Goal: Task Accomplishment & Management: Use online tool/utility

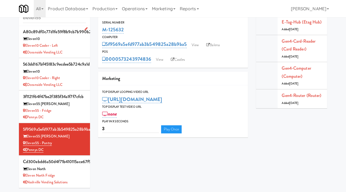
scroll to position [16, 0]
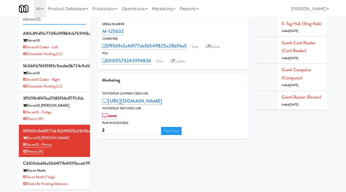
click at [52, 21] on input "eleven55" at bounding box center [54, 20] width 63 height 10
type input "goldsmith vending"
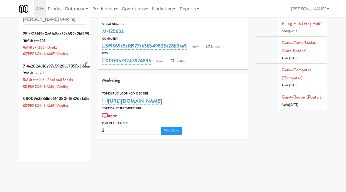
click at [78, 82] on div "Midtown205 - Food and Snacks" at bounding box center [54, 80] width 63 height 7
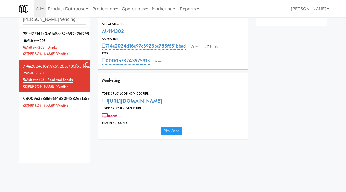
type input "3"
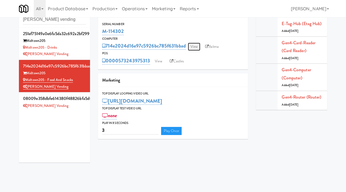
click at [191, 47] on link "View" at bounding box center [194, 47] width 12 height 8
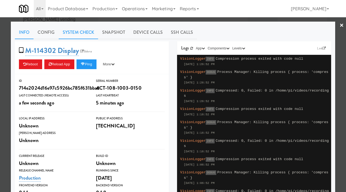
click at [83, 32] on link "System Check" at bounding box center [78, 33] width 39 height 14
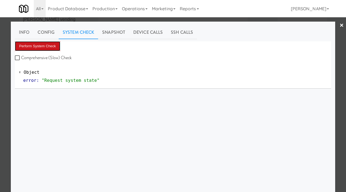
click at [40, 48] on button "Perform System Check" at bounding box center [37, 46] width 45 height 10
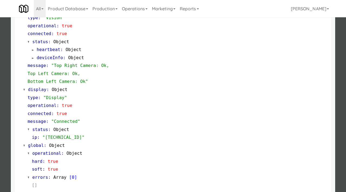
scroll to position [228, 0]
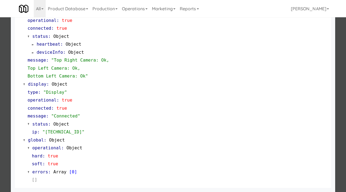
click at [1, 123] on div at bounding box center [173, 96] width 346 height 192
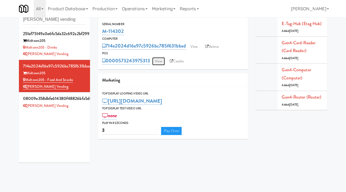
click at [161, 60] on link "View" at bounding box center [158, 61] width 12 height 8
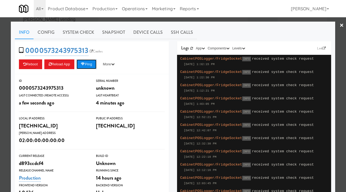
click at [89, 66] on button "Ping" at bounding box center [86, 64] width 20 height 10
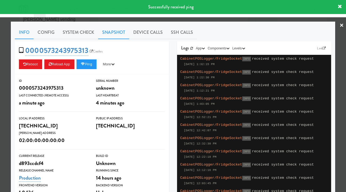
click at [115, 32] on link "Snapshot" at bounding box center [113, 33] width 31 height 14
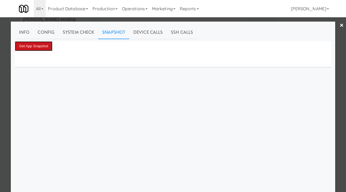
click at [28, 45] on button "Get App Snapshot" at bounding box center [34, 46] width 38 height 10
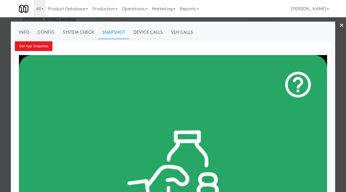
click at [0, 71] on div at bounding box center [173, 96] width 346 height 192
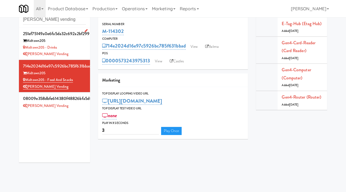
click at [84, 49] on div "Midtown205 - Drinks" at bounding box center [54, 47] width 63 height 7
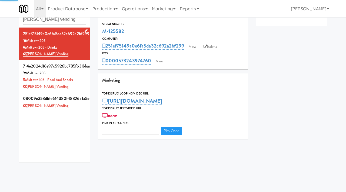
type input "3"
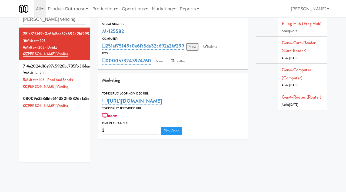
click at [196, 45] on link "View" at bounding box center [192, 47] width 12 height 8
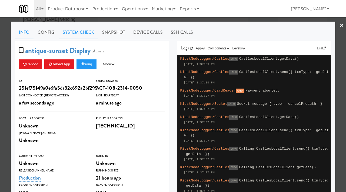
click at [76, 30] on link "System Check" at bounding box center [78, 33] width 39 height 14
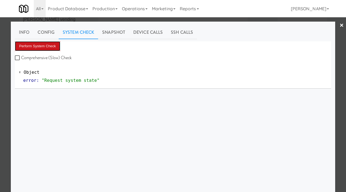
click at [51, 44] on button "Perform System Check" at bounding box center [37, 46] width 45 height 10
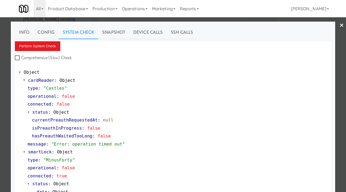
click at [4, 68] on div at bounding box center [173, 96] width 346 height 192
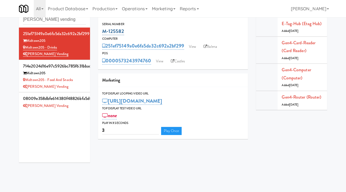
drag, startPoint x: 127, startPoint y: 31, endPoint x: 104, endPoint y: 29, distance: 23.5
click at [104, 29] on div "M-125582" at bounding box center [173, 31] width 142 height 9
copy link "M-125582"
drag, startPoint x: 62, startPoint y: 51, endPoint x: 78, endPoint y: 51, distance: 15.9
click at [78, 51] on div "[PERSON_NAME] Vending" at bounding box center [54, 54] width 63 height 7
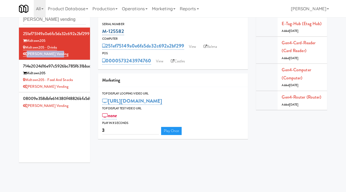
drag, startPoint x: 127, startPoint y: 31, endPoint x: 102, endPoint y: 30, distance: 25.4
click at [102, 30] on div "M-125582" at bounding box center [173, 31] width 142 height 9
copy link "M-125582"
click at [189, 48] on link "View" at bounding box center [192, 47] width 12 height 8
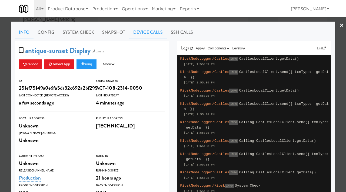
click at [143, 34] on link "Device Calls" at bounding box center [148, 33] width 38 height 14
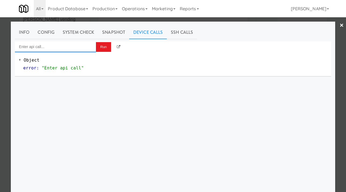
click at [60, 46] on input "Enter api call..." at bounding box center [55, 46] width 81 height 11
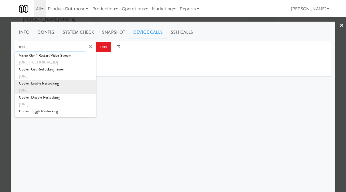
click at [49, 86] on div "Cooler: Enable Restocking" at bounding box center [55, 83] width 73 height 7
type input "Cooler: Enable Restocking"
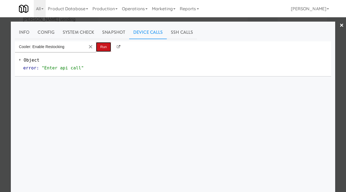
click at [104, 46] on button "Run" at bounding box center [103, 47] width 15 height 10
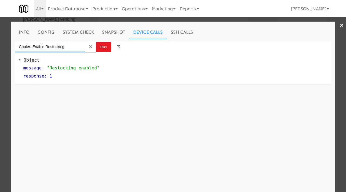
click at [77, 48] on input "Cooler: Enable Restocking" at bounding box center [50, 46] width 70 height 11
click at [90, 46] on md-icon "Clear Input" at bounding box center [91, 47] width 6 height 6
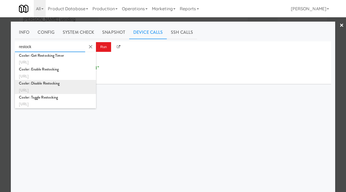
click at [67, 86] on div "Cooler: Disable Restocking" at bounding box center [55, 83] width 73 height 7
type input "Cooler: Disable Restocking"
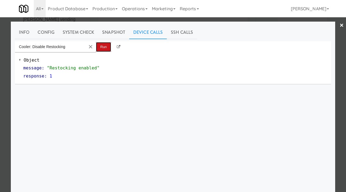
click at [103, 43] on button "Run" at bounding box center [103, 47] width 15 height 10
click at [0, 79] on div at bounding box center [173, 96] width 346 height 192
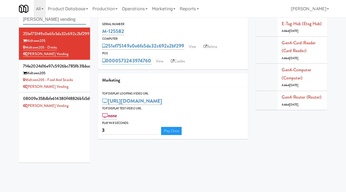
click at [79, 21] on input "goldsmith vending" at bounding box center [54, 20] width 63 height 10
type input "eleven55"
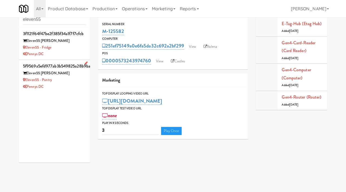
click at [75, 72] on div "Eleven55 Ripley" at bounding box center [54, 73] width 63 height 7
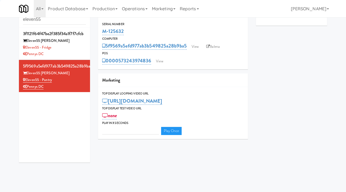
type input "3"
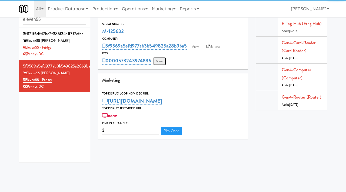
click at [159, 61] on link "View" at bounding box center [159, 61] width 12 height 8
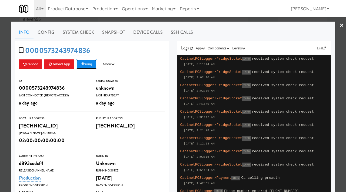
click at [92, 64] on button "Ping" at bounding box center [86, 64] width 20 height 10
click at [93, 31] on link "System Check" at bounding box center [78, 33] width 39 height 14
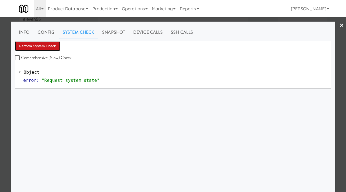
click at [50, 45] on button "Perform System Check" at bounding box center [37, 46] width 45 height 10
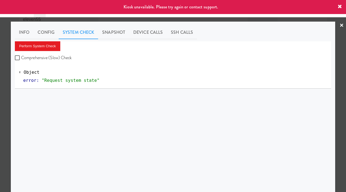
click at [0, 92] on div at bounding box center [173, 96] width 346 height 192
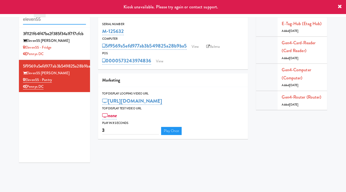
click at [59, 19] on input "eleven55" at bounding box center [54, 20] width 63 height 10
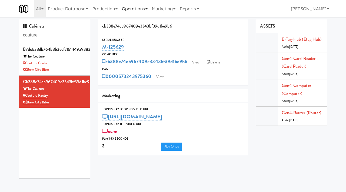
click at [142, 13] on link "Operations" at bounding box center [135, 8] width 30 height 17
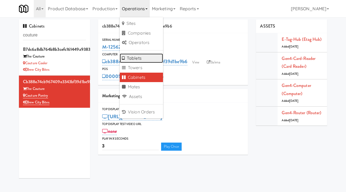
click at [142, 57] on link "Tablets" at bounding box center [141, 59] width 43 height 10
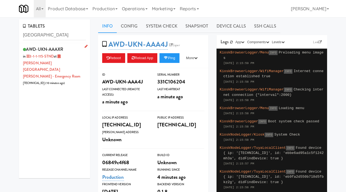
click at [78, 47] on div "AWD-UKN-AAAXR in 3-1-1-115-STND at Mackenzie Richmond Hill Hospital - Emergency…" at bounding box center [54, 65] width 63 height 41
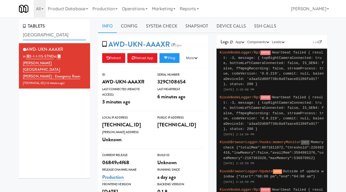
click at [51, 35] on input "richmond" at bounding box center [54, 35] width 63 height 10
type input "birchmount"
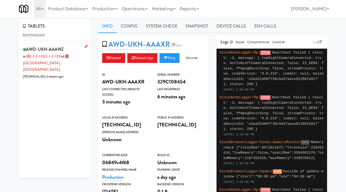
click at [79, 54] on div "AWD-UKN-AAAWZ in 2-1-2-133 (2-1-2-133) at Scarborough Birchmount Hospital - Mai…" at bounding box center [54, 62] width 63 height 35
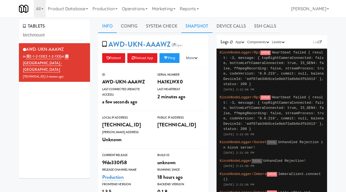
click at [196, 28] on link "Snapshot" at bounding box center [196, 26] width 31 height 14
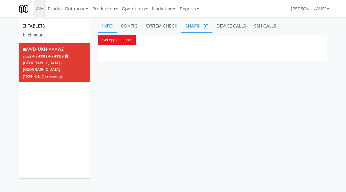
click at [111, 29] on link "Info" at bounding box center [107, 26] width 19 height 14
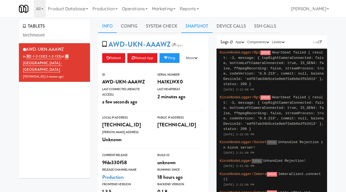
click at [183, 25] on link "Snapshot" at bounding box center [196, 26] width 31 height 14
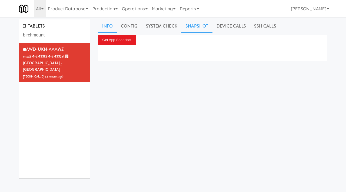
click at [105, 27] on link "Info" at bounding box center [107, 26] width 19 height 14
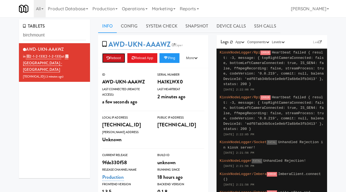
click at [113, 57] on button "Reboot" at bounding box center [113, 58] width 23 height 10
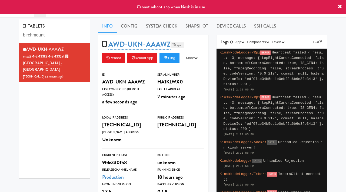
click at [178, 45] on link "Esper" at bounding box center [178, 44] width 14 height 5
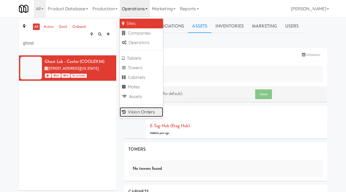
click at [133, 110] on link "Vision Orders" at bounding box center [141, 112] width 43 height 10
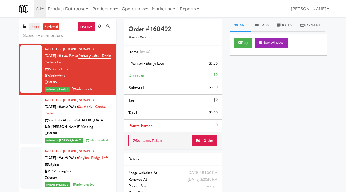
click at [33, 26] on link "inbox" at bounding box center [34, 27] width 11 height 7
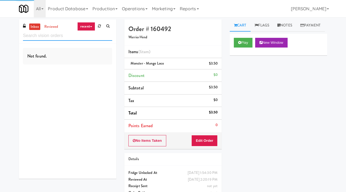
click at [33, 38] on input "text" at bounding box center [67, 36] width 89 height 10
click at [53, 25] on link "reviewed" at bounding box center [51, 27] width 17 height 7
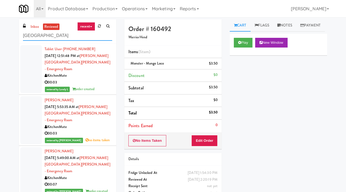
click at [46, 38] on input "richmond" at bounding box center [67, 36] width 89 height 10
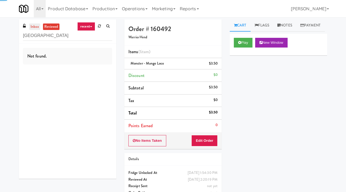
click at [38, 26] on link "inbox" at bounding box center [34, 27] width 11 height 7
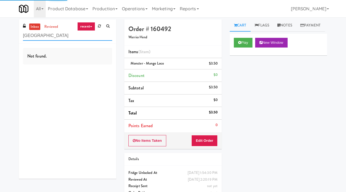
click at [53, 37] on input "richmond" at bounding box center [67, 36] width 89 height 10
click at [37, 28] on link "inbox" at bounding box center [34, 27] width 11 height 7
click at [54, 28] on link "reviewed" at bounding box center [51, 27] width 17 height 7
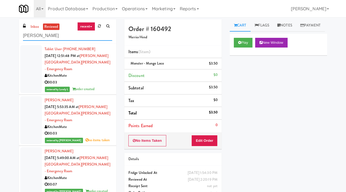
click at [45, 36] on input "mackenzie" at bounding box center [67, 36] width 89 height 10
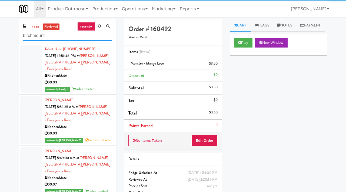
type input "birchmount"
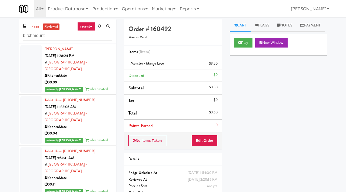
click at [35, 22] on div "inbox reviewed recent all unclear take inventory issue suspicious failed recent…" at bounding box center [67, 31] width 97 height 24
click at [35, 26] on link "inbox" at bounding box center [34, 27] width 11 height 7
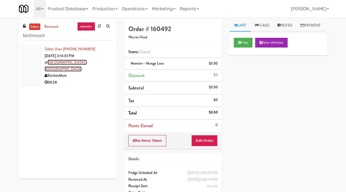
click at [87, 64] on link "Scarborough Birchmount Hospital - Main Lobby" at bounding box center [66, 66] width 42 height 12
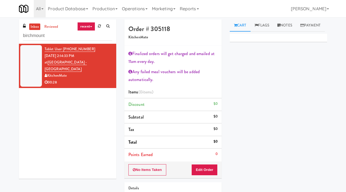
type input "birchmount"
click at [110, 72] on div "KitchenMate" at bounding box center [79, 75] width 68 height 7
click at [202, 166] on button "Edit Order" at bounding box center [204, 169] width 26 height 11
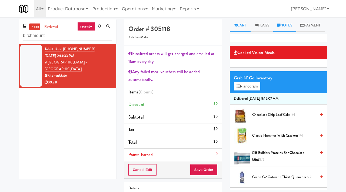
click at [291, 23] on link "Notes" at bounding box center [284, 25] width 23 height 12
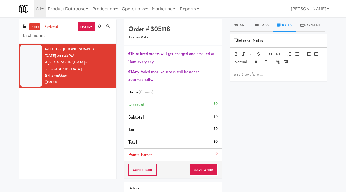
click at [240, 81] on div at bounding box center [278, 74] width 97 height 12
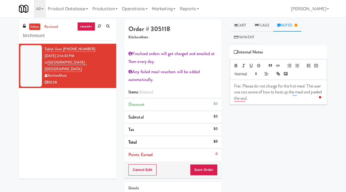
click at [267, 99] on p "Frei: Please do not charge for the hot meal. The user was not aware of how to h…" at bounding box center [278, 92] width 89 height 18
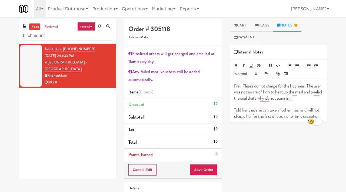
click at [96, 104] on div "Tablet User · (647) 675-3880 Aug 23, 2025 2:14:33 PM at Scarborough Birchmount …" at bounding box center [67, 111] width 97 height 135
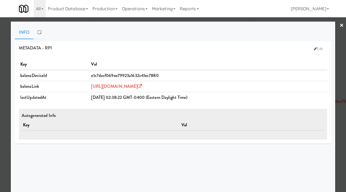
click at [0, 44] on div at bounding box center [173, 96] width 346 height 192
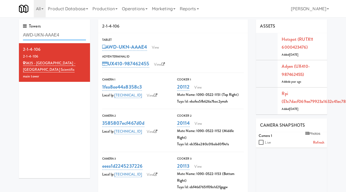
click at [78, 34] on input "AWD-UKN-AAAE4" at bounding box center [54, 35] width 63 height 10
type input "birchmount"
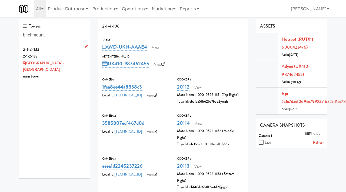
click at [67, 52] on div "2-1-2-133" at bounding box center [54, 49] width 63 height 8
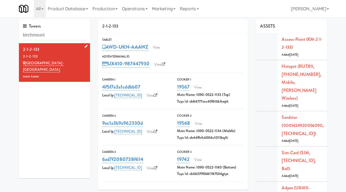
click at [70, 55] on div "2-1-2-133" at bounding box center [54, 56] width 63 height 7
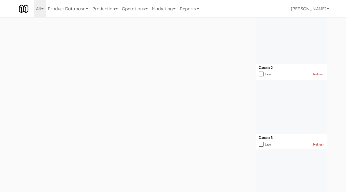
scroll to position [210, 0]
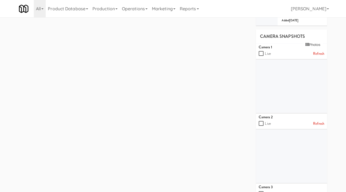
click at [318, 51] on link "Refresh" at bounding box center [318, 54] width 11 height 7
click at [315, 121] on link "Refresh" at bounding box center [318, 124] width 11 height 7
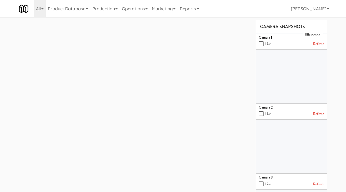
scroll to position [222, 0]
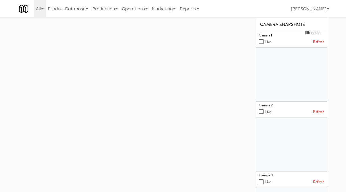
click at [318, 179] on link "Refresh" at bounding box center [318, 182] width 11 height 7
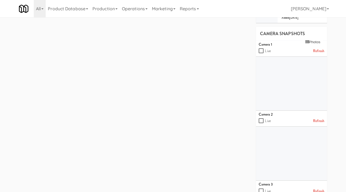
scroll to position [207, 0]
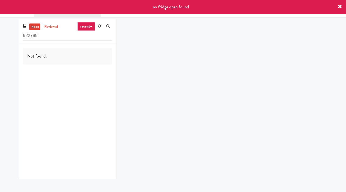
click at [340, 5] on icon at bounding box center [340, 7] width 4 height 4
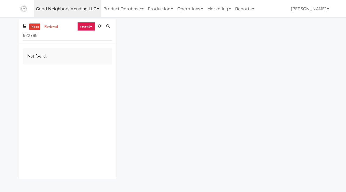
click at [96, 9] on link "Good Neighbors Vending LLC" at bounding box center [68, 8] width 68 height 17
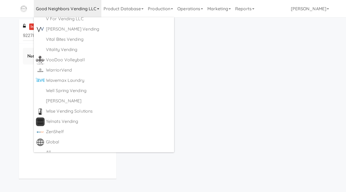
scroll to position [2899, 0]
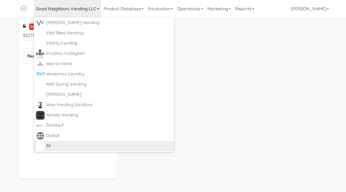
click at [60, 148] on div "All" at bounding box center [109, 146] width 126 height 8
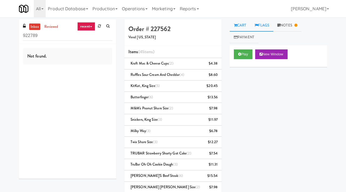
click at [267, 26] on link "Flags" at bounding box center [262, 25] width 23 height 12
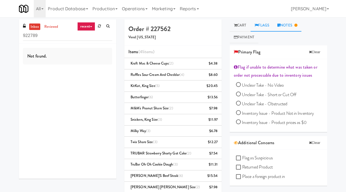
click at [282, 25] on link "Notes" at bounding box center [287, 25] width 28 height 12
